Goal: Complete application form

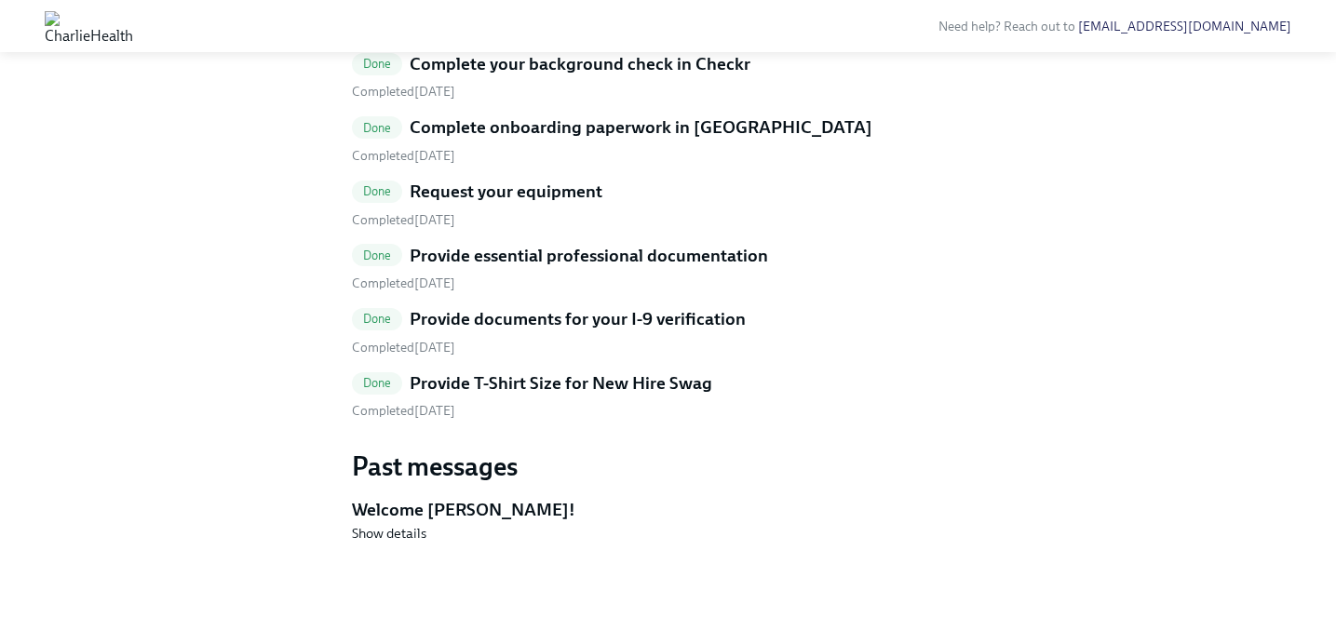
scroll to position [943, 0]
click at [664, 396] on h5 "Provide T-Shirt Size for New Hire Swag" at bounding box center [561, 383] width 303 height 24
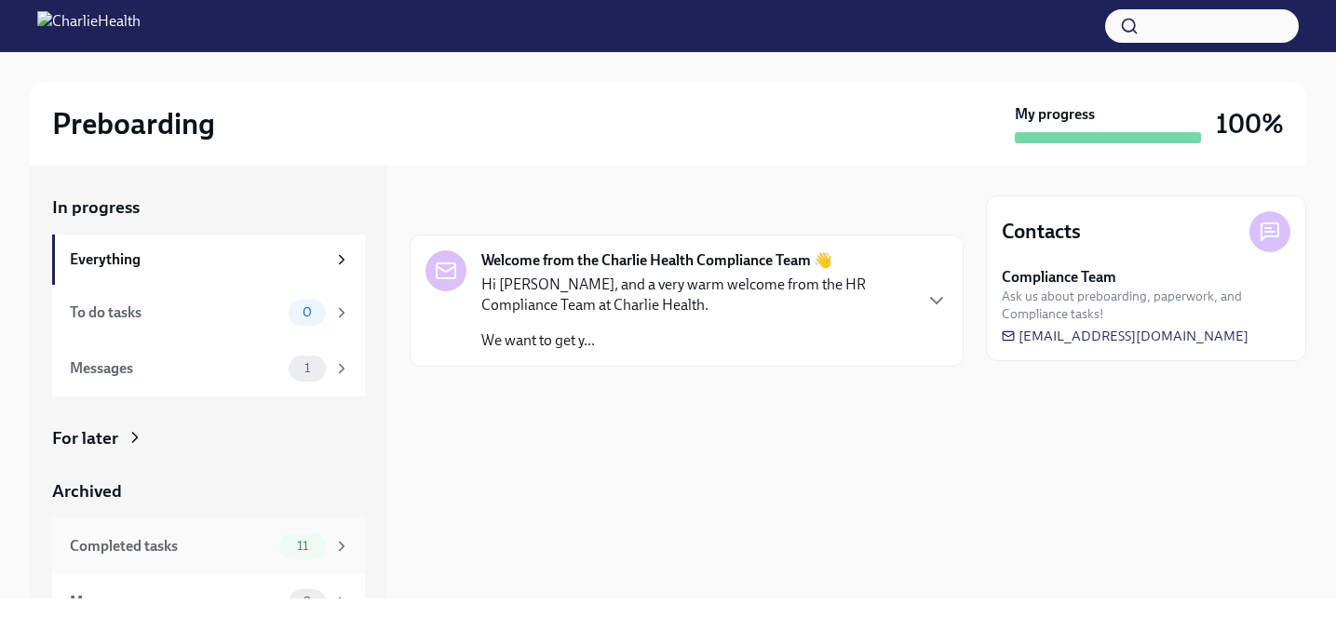
click at [313, 541] on span "11" at bounding box center [303, 546] width 34 height 14
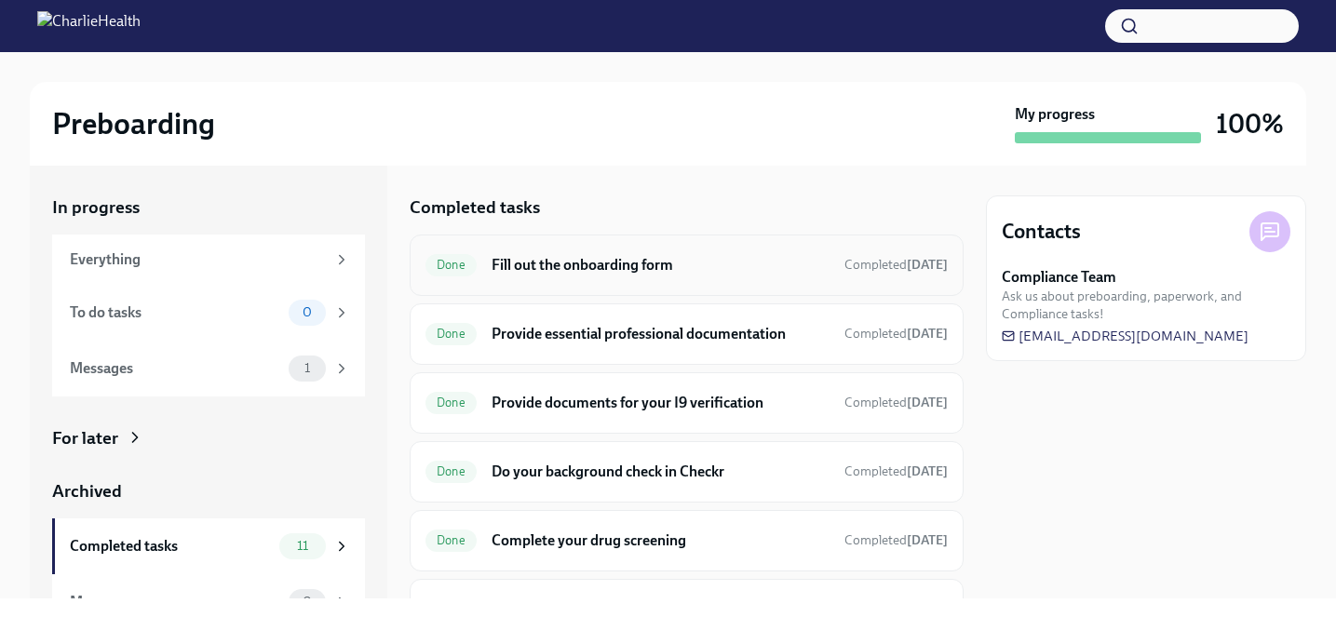
click at [543, 276] on div "Done Fill out the onboarding form Completed Sep 5th" at bounding box center [686, 265] width 522 height 30
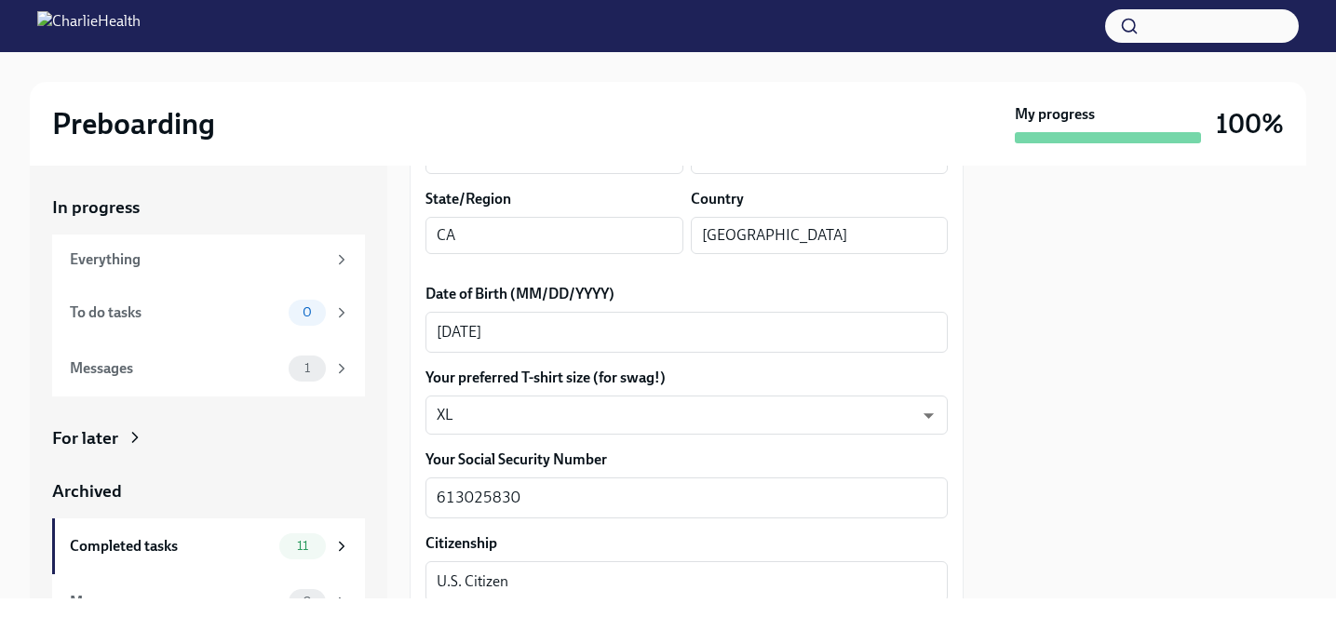
scroll to position [859, 0]
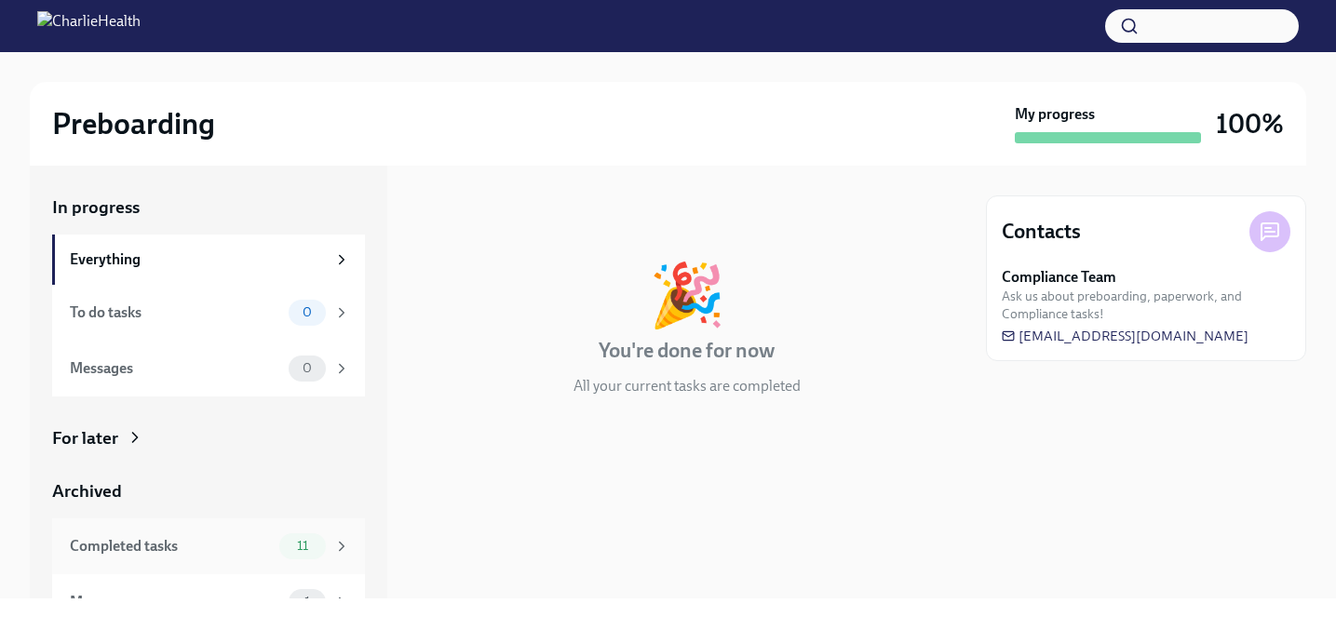
click at [303, 552] on span "11" at bounding box center [303, 546] width 34 height 14
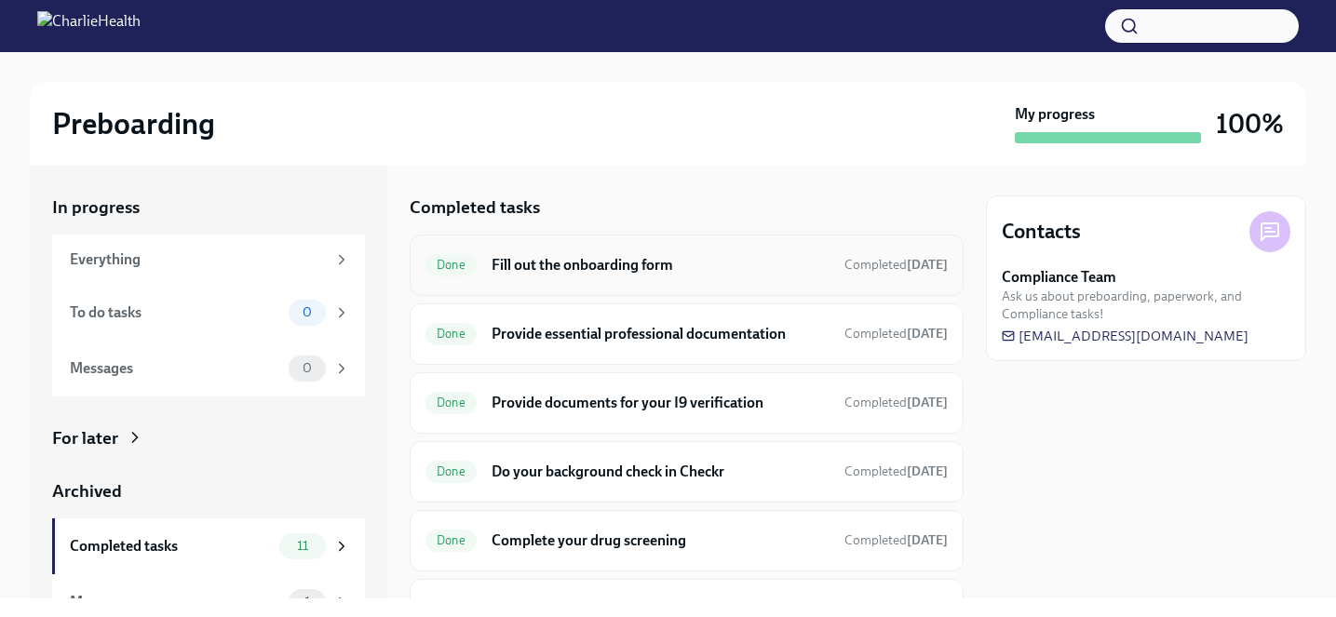
click at [542, 269] on h6 "Fill out the onboarding form" at bounding box center [660, 265] width 338 height 20
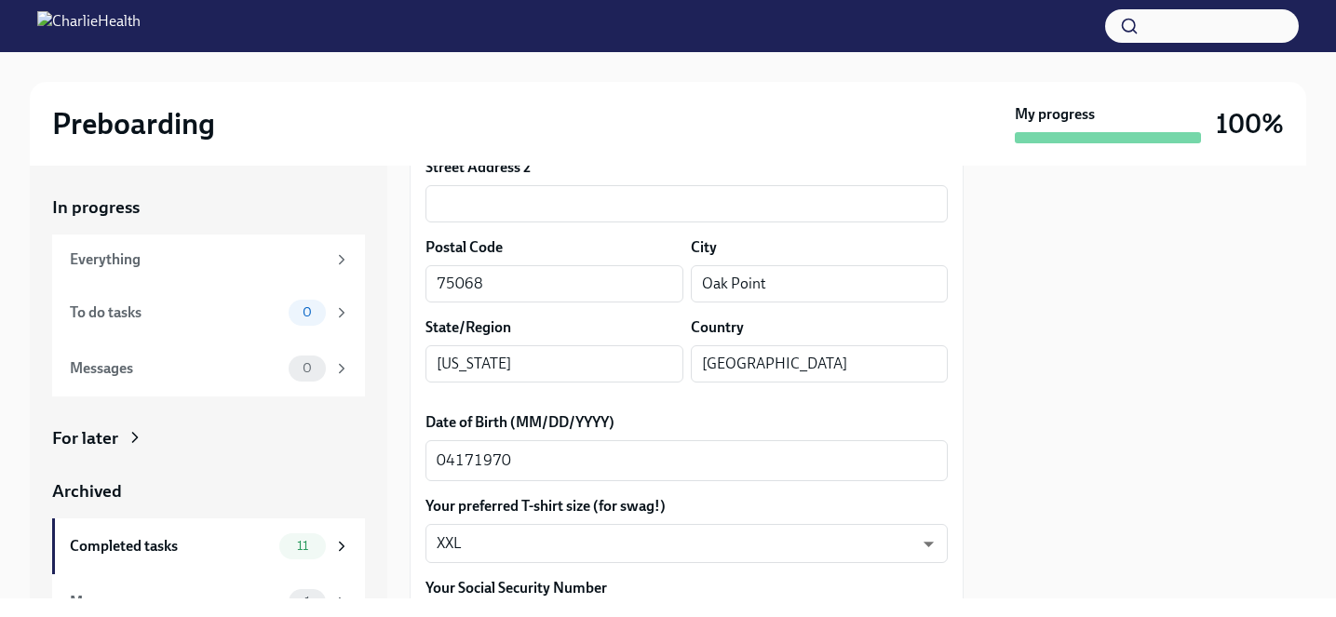
scroll to position [681, 0]
